Goal: Transaction & Acquisition: Purchase product/service

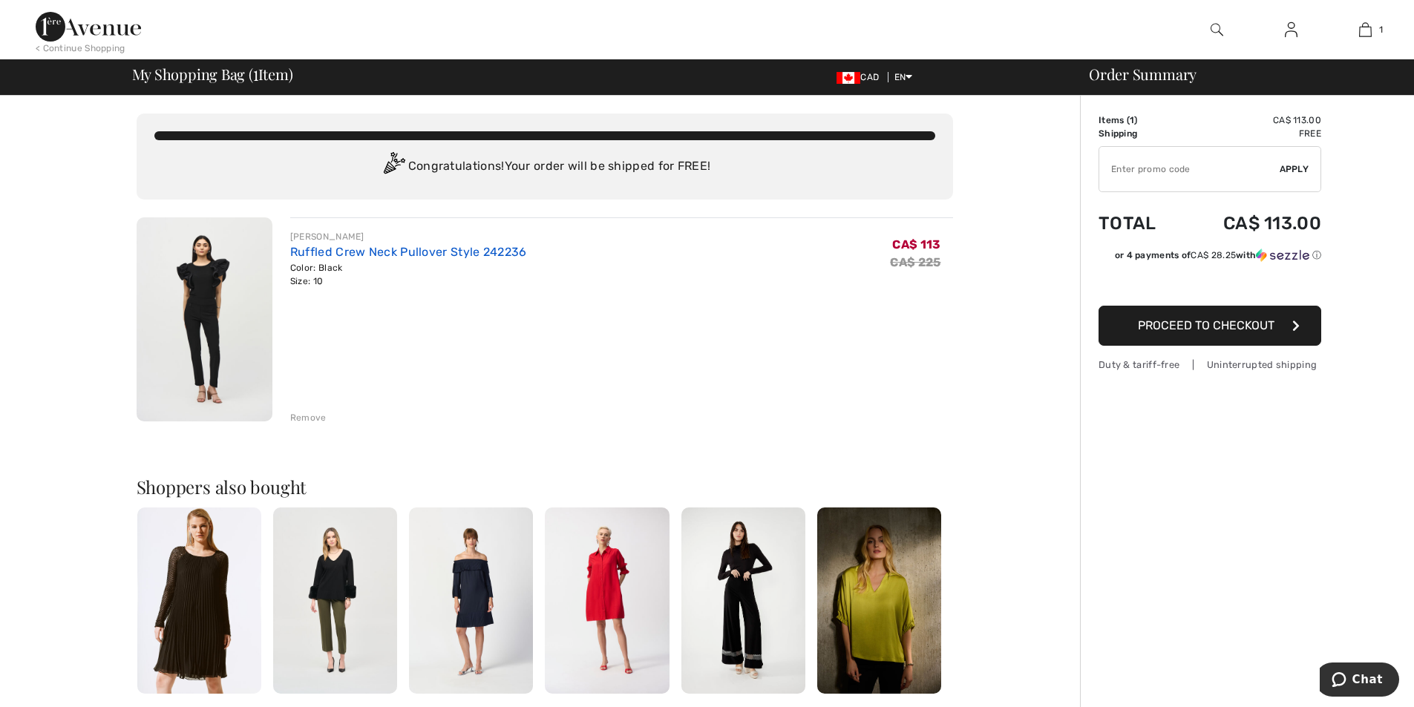
click at [332, 251] on link "Ruffled Crew Neck Pullover Style 242236" at bounding box center [408, 252] width 237 height 14
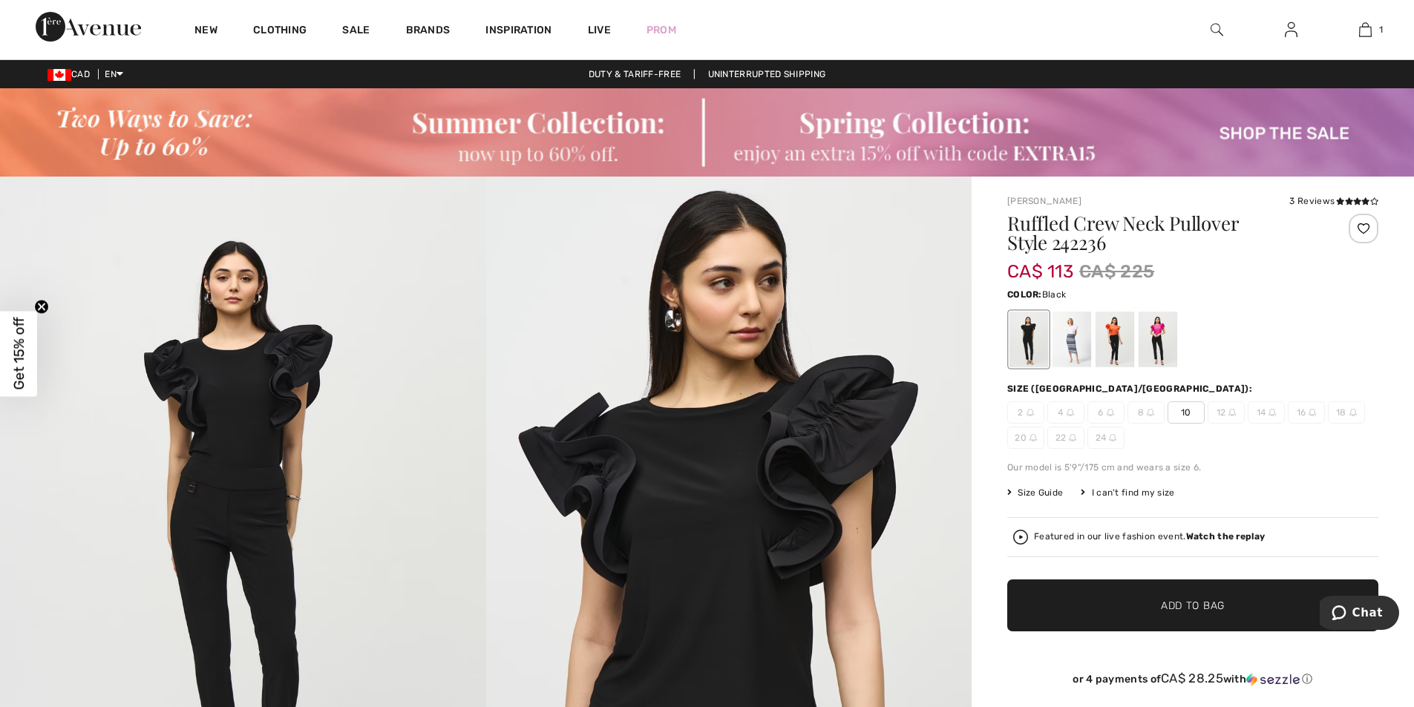
click at [1156, 352] on div at bounding box center [1158, 340] width 39 height 56
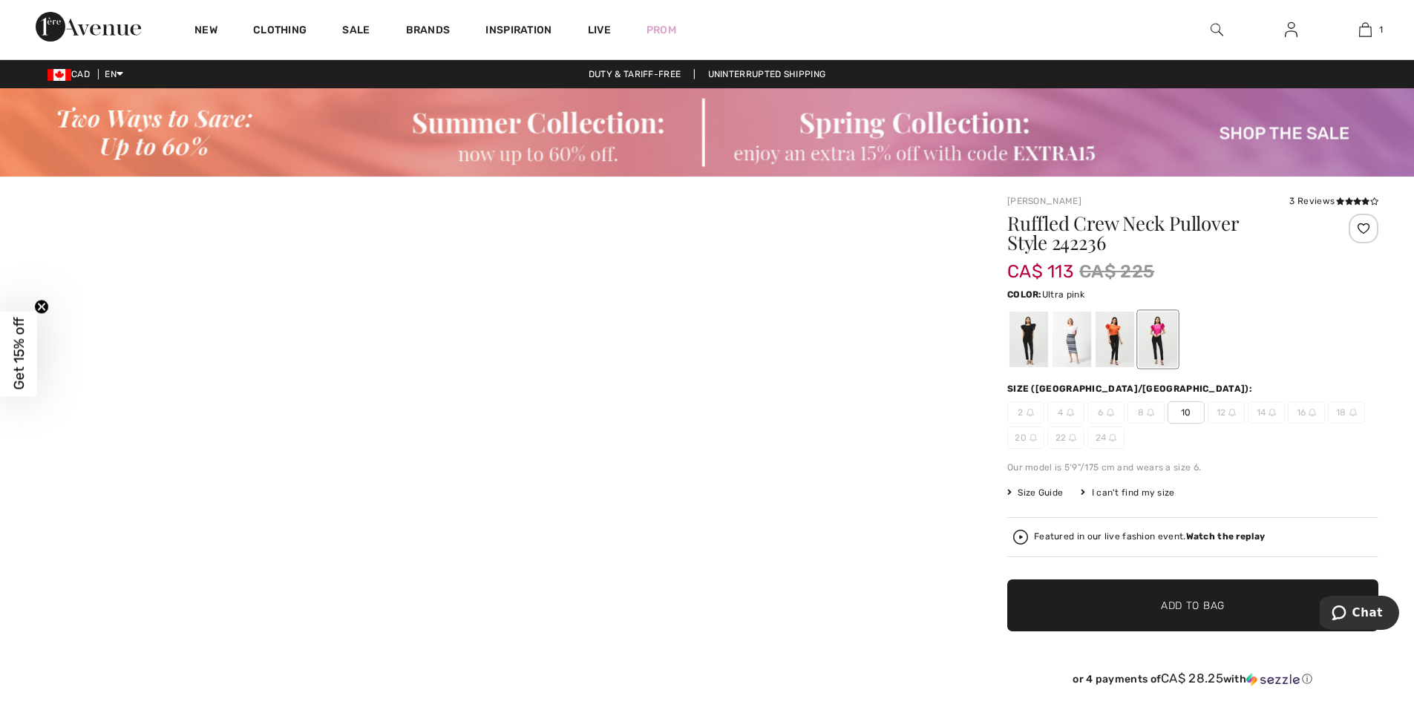
checkbox input "true"
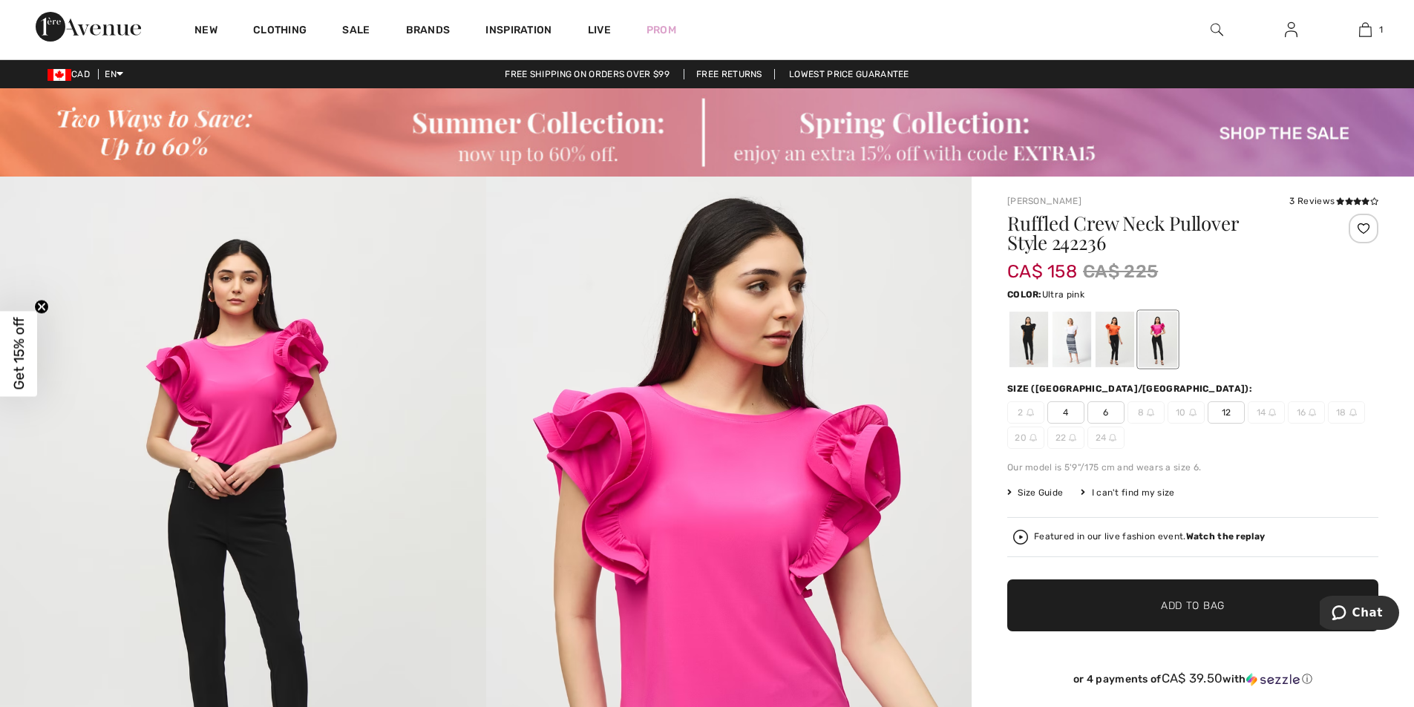
click at [1069, 416] on span "4" at bounding box center [1065, 413] width 37 height 22
click at [1200, 606] on span "Add to Bag" at bounding box center [1193, 606] width 64 height 16
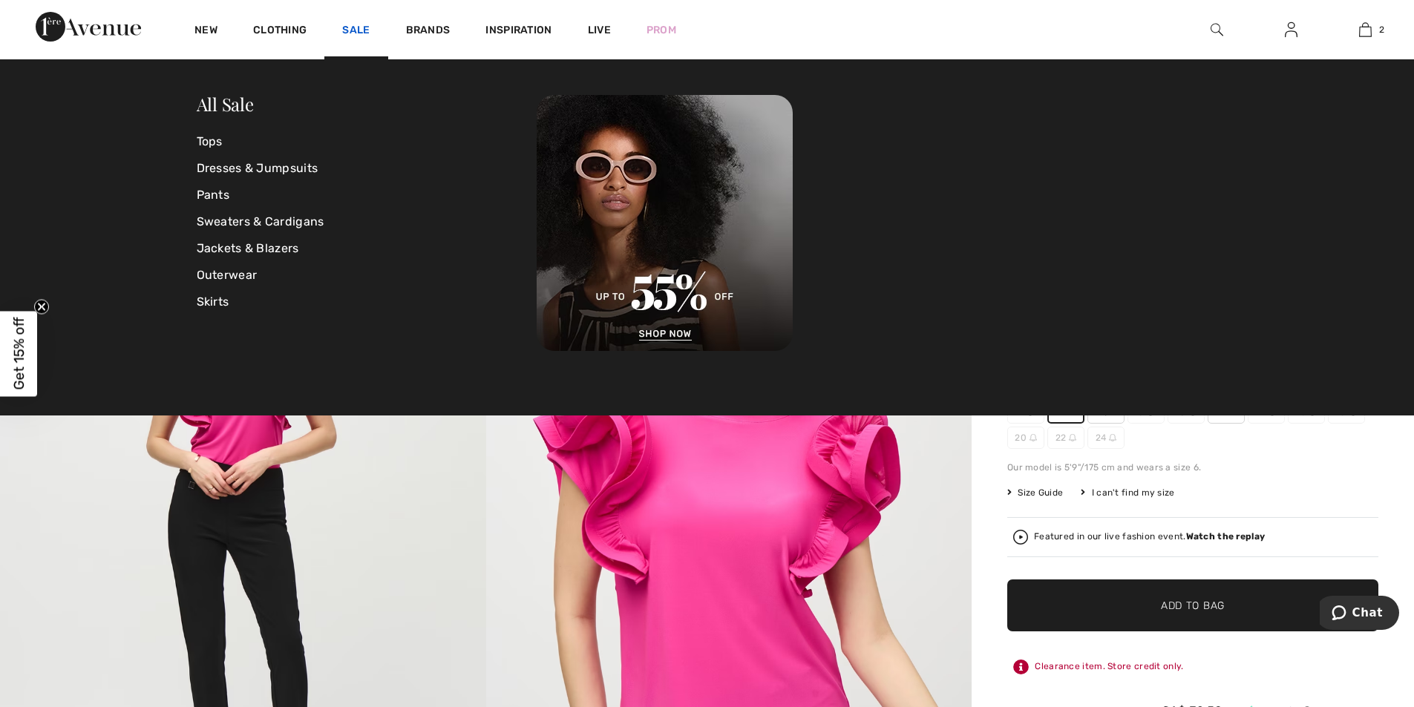
click at [361, 29] on link "Sale" at bounding box center [355, 32] width 27 height 16
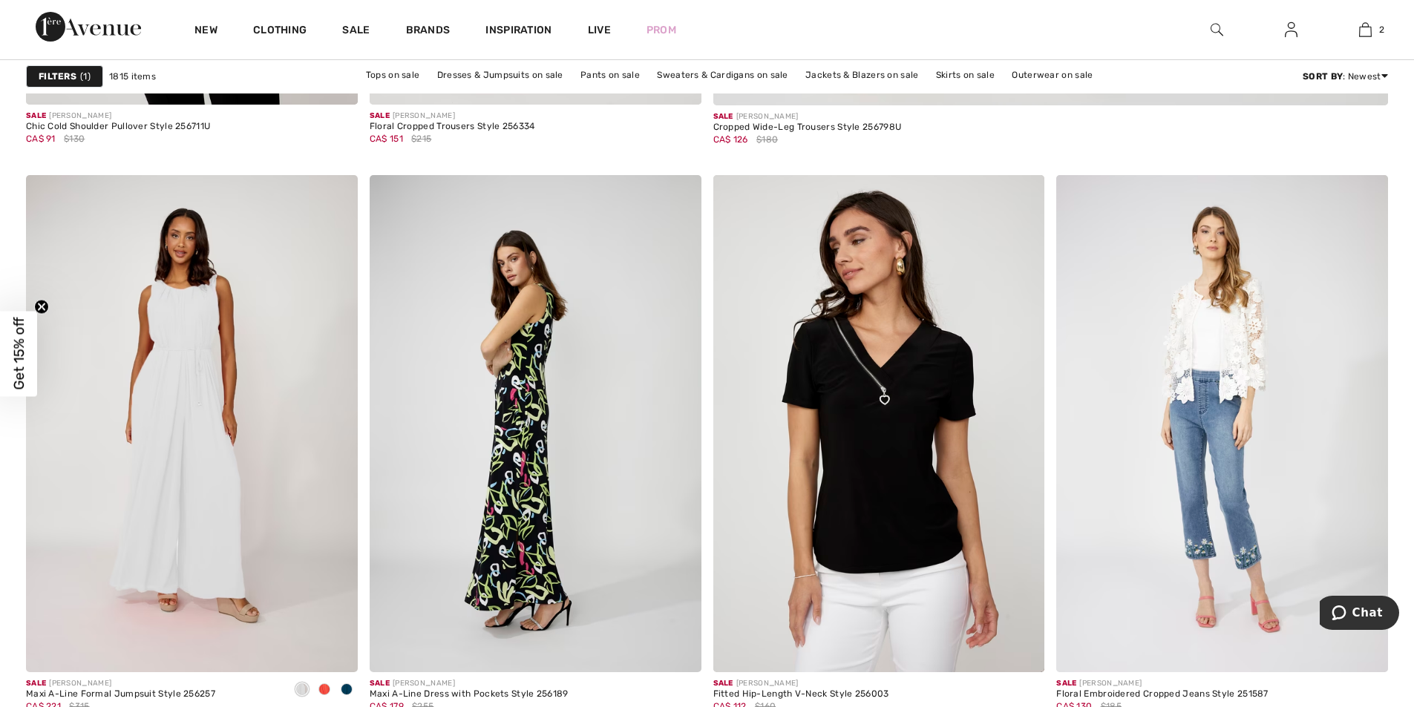
checkbox input "true"
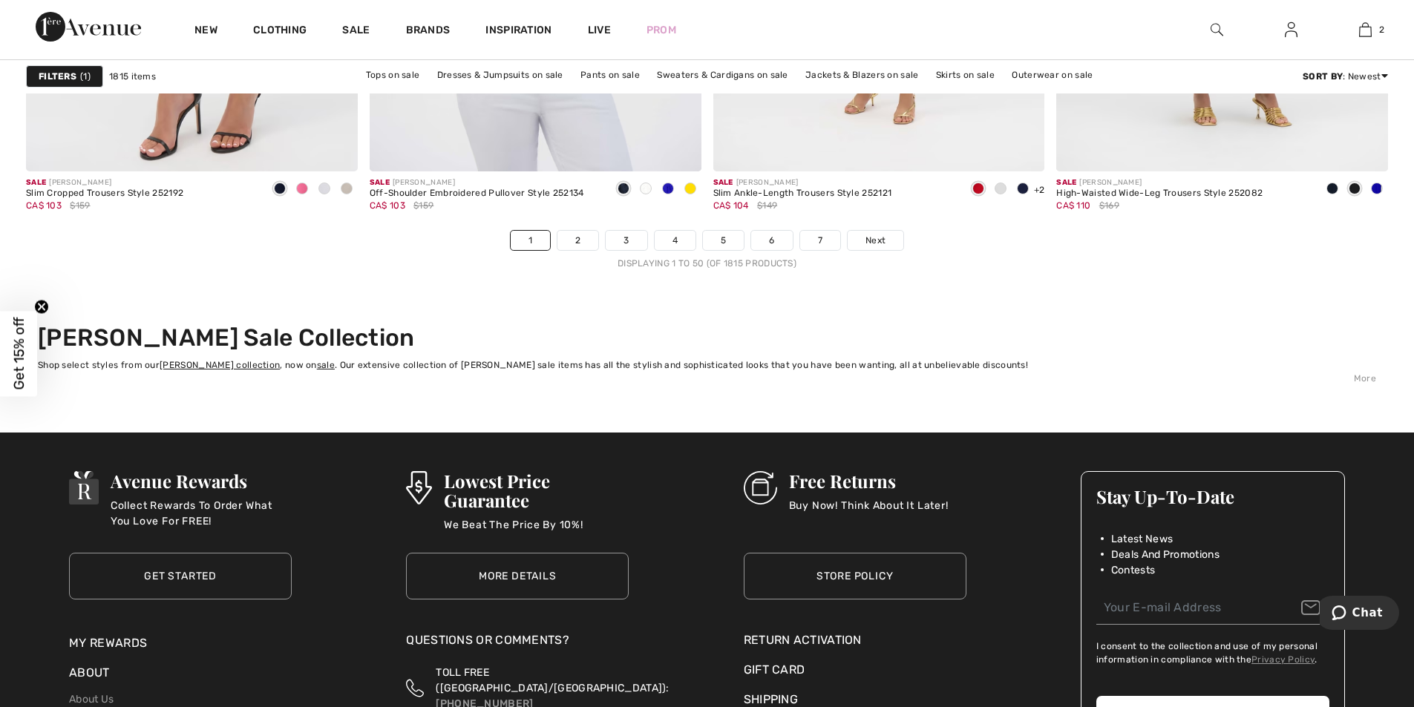
scroll to position [8758, 0]
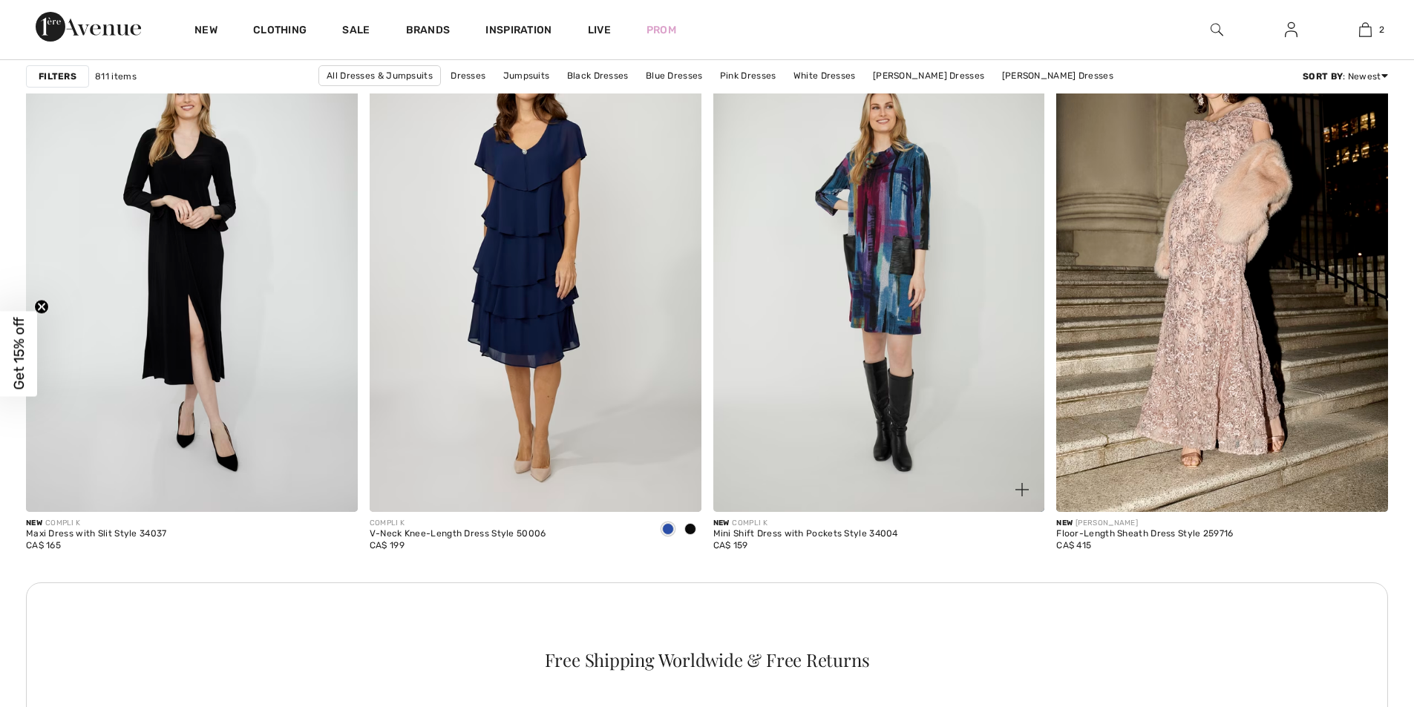
scroll to position [2342, 0]
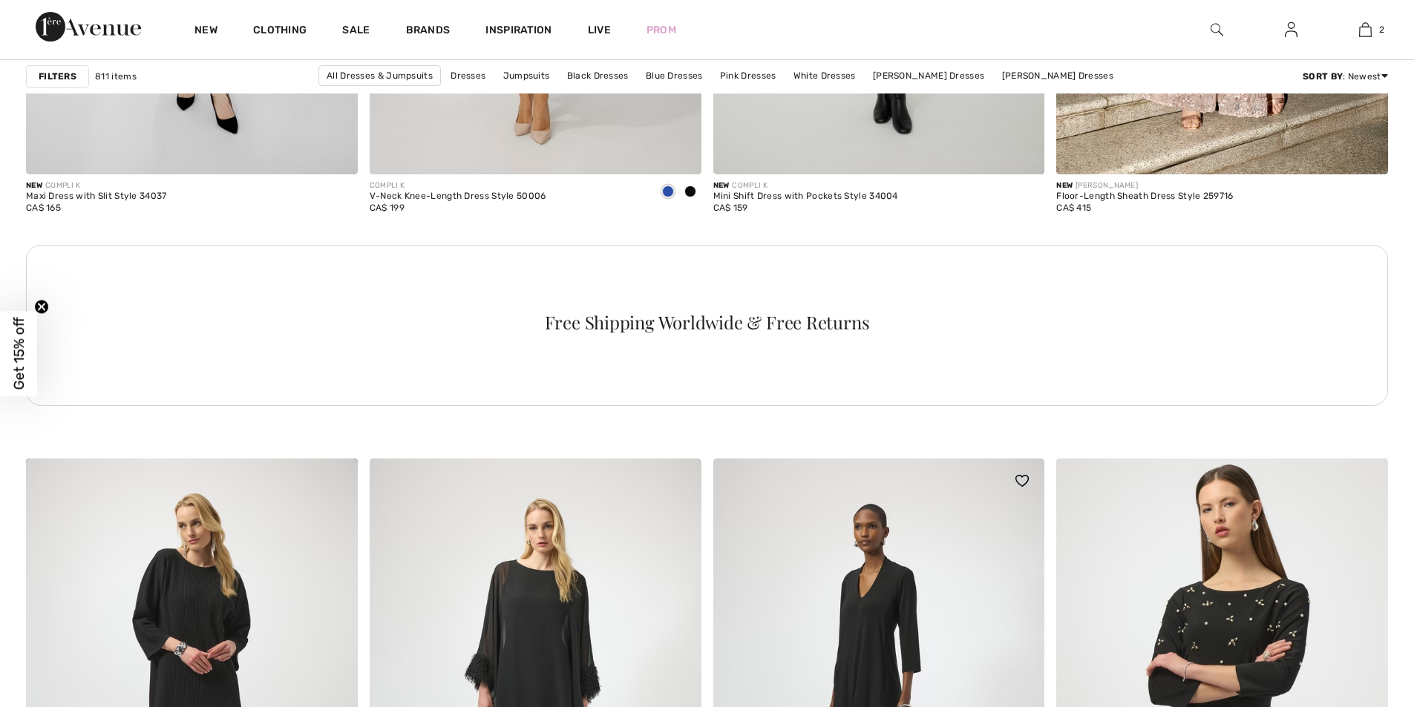
checkbox input "true"
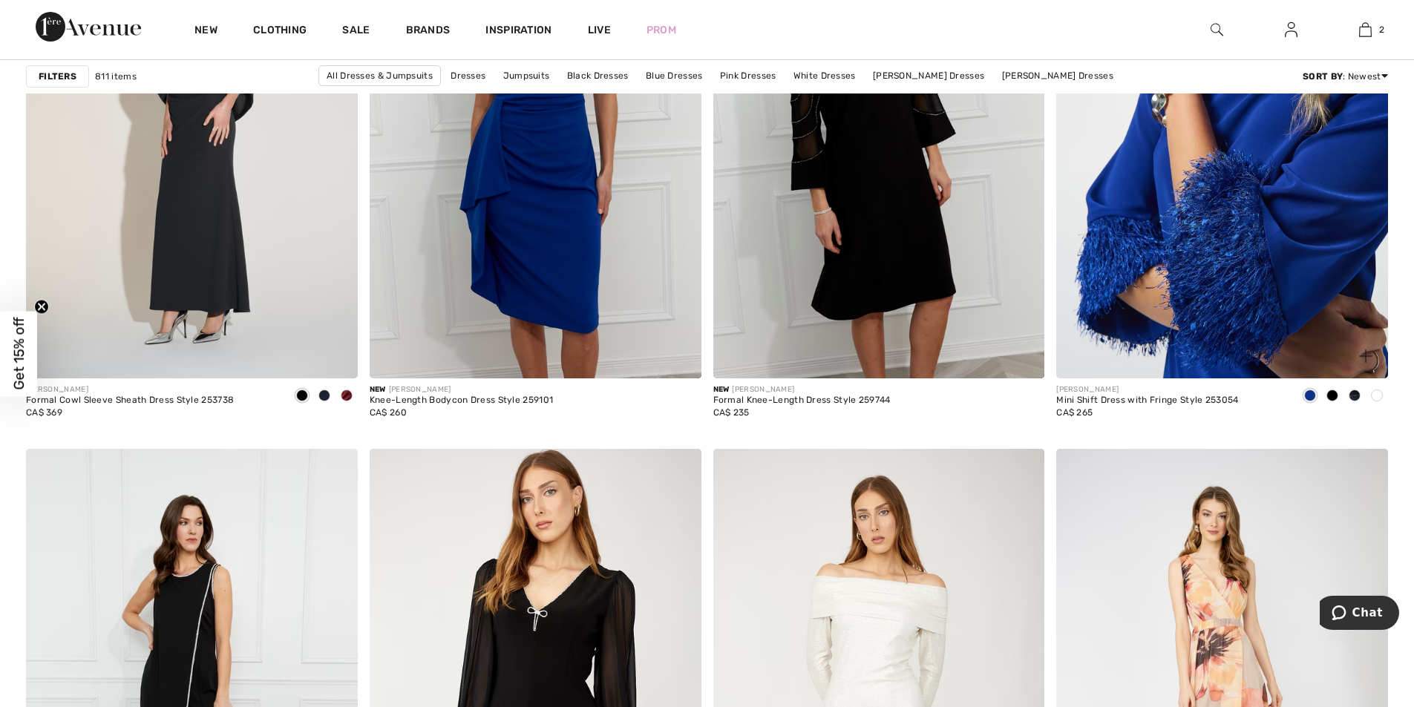
scroll to position [5641, 0]
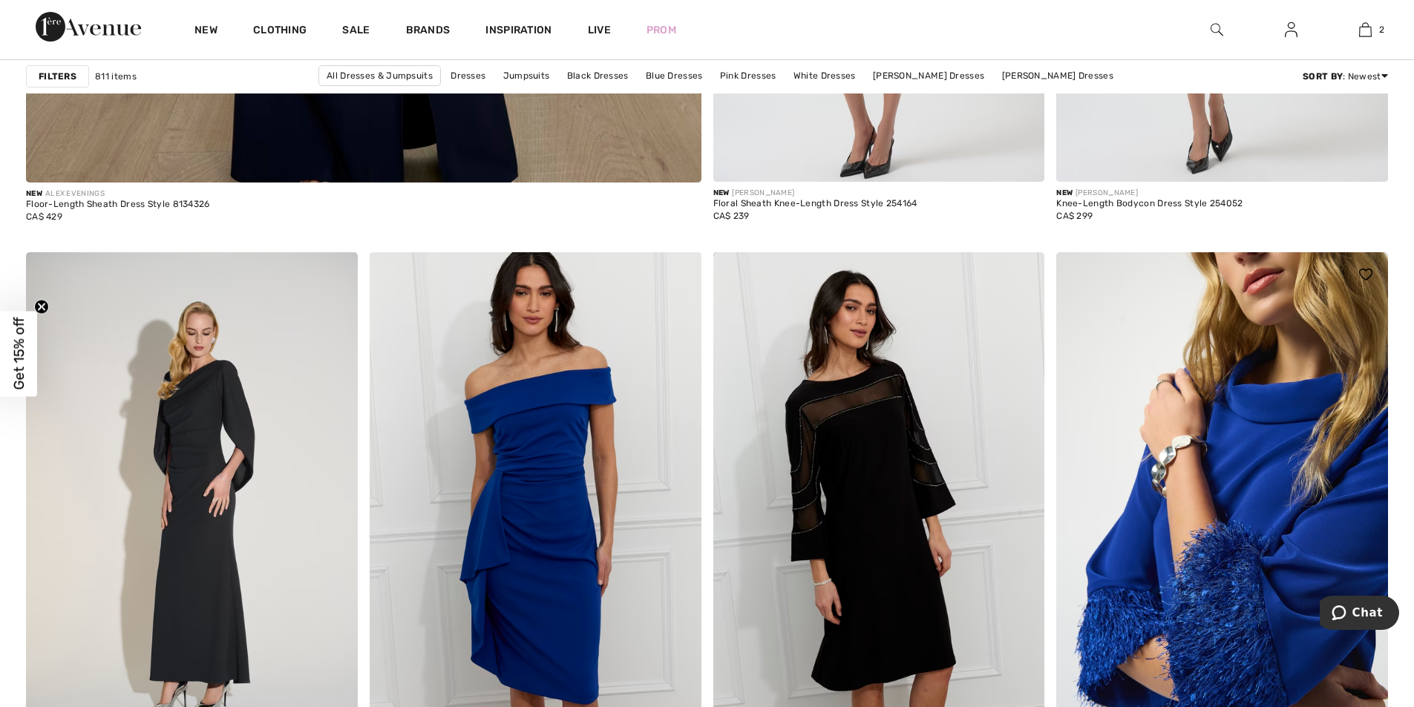
click at [1220, 444] on img at bounding box center [1222, 500] width 332 height 497
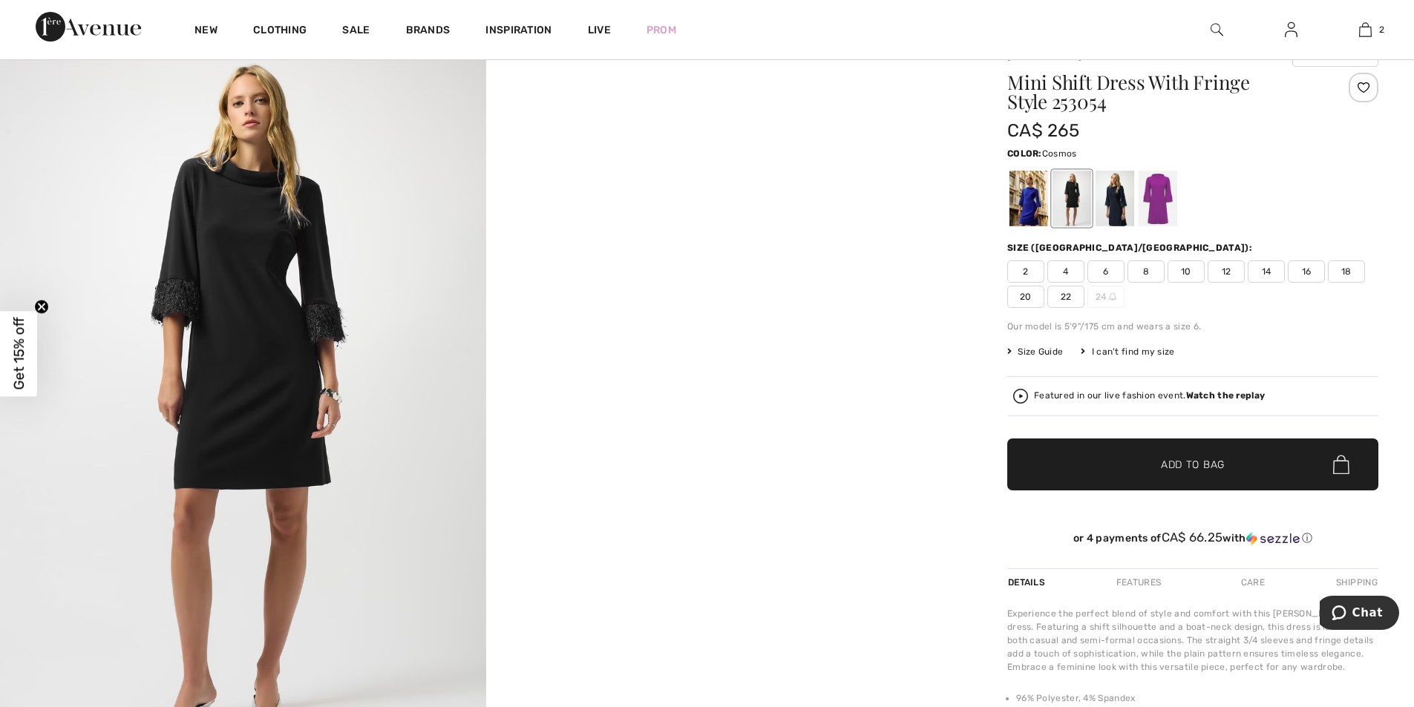
click at [1164, 202] on div at bounding box center [1158, 199] width 39 height 56
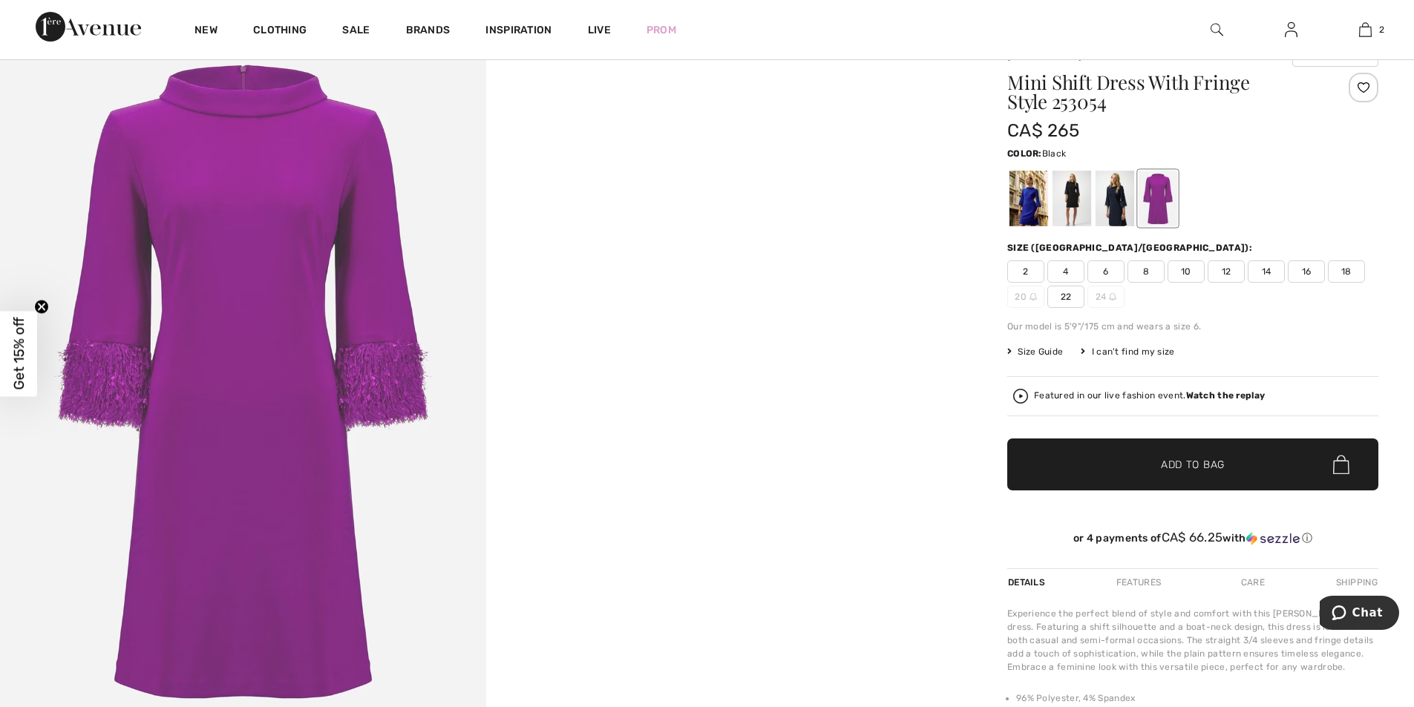
click at [1085, 198] on div at bounding box center [1071, 199] width 39 height 56
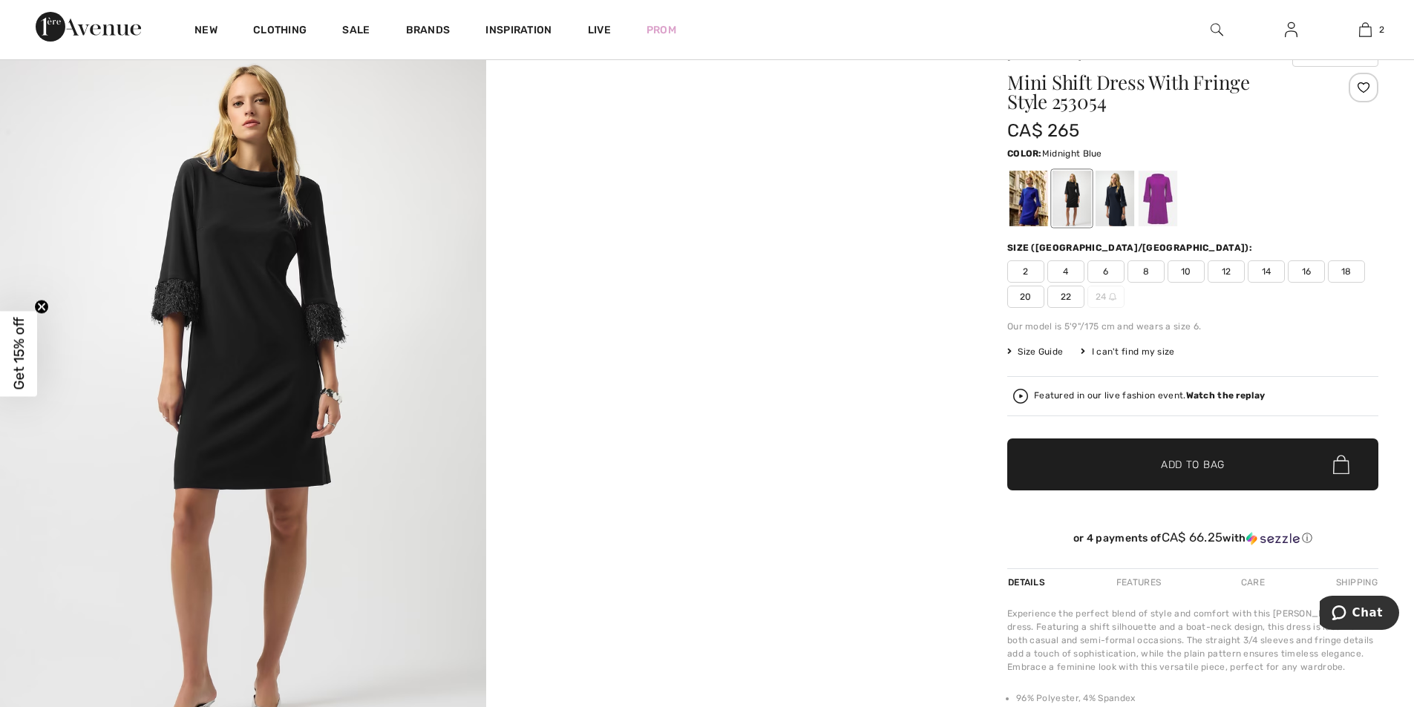
click at [1110, 212] on div at bounding box center [1114, 199] width 39 height 56
